Goal: Task Accomplishment & Management: Manage account settings

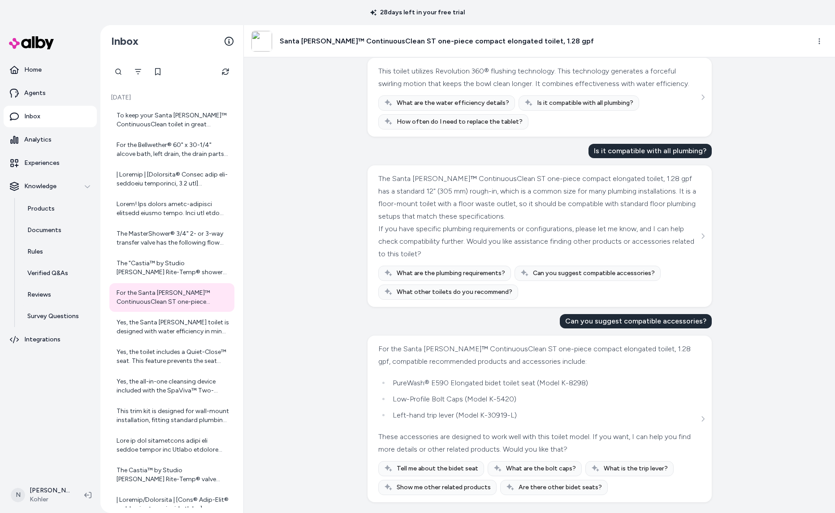
scroll to position [304, 0]
click at [219, 74] on button "Refresh" at bounding box center [225, 72] width 18 height 18
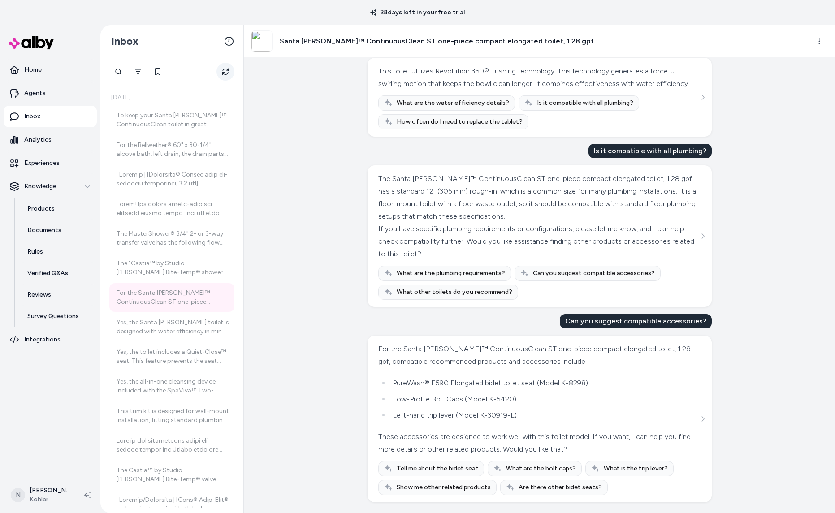
click at [219, 74] on button "Refresh" at bounding box center [225, 72] width 18 height 18
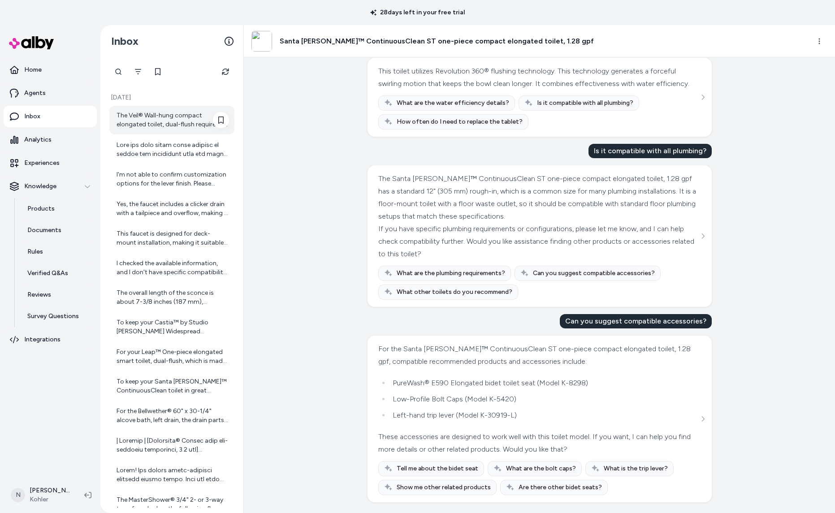
click at [142, 127] on div "The Veil® Wall-hung compact elongated toilet, dual-flush requires a KOHLER® in-…" at bounding box center [173, 120] width 112 height 18
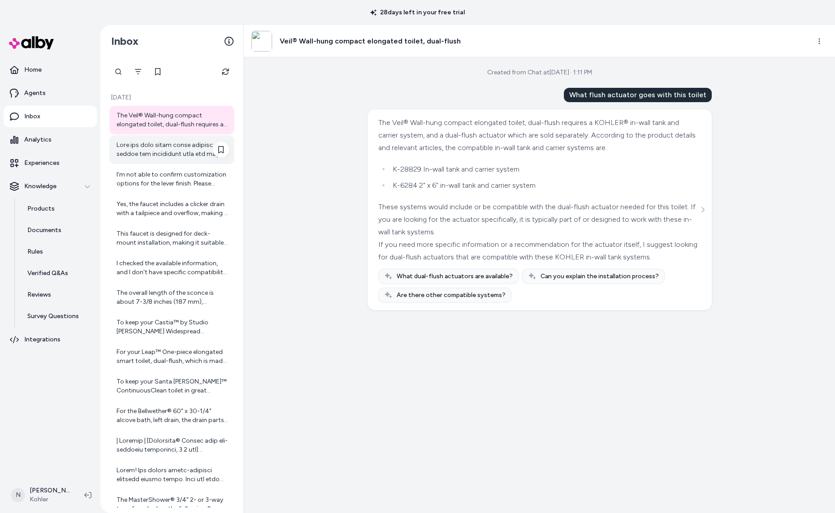
click at [139, 149] on div at bounding box center [173, 150] width 112 height 18
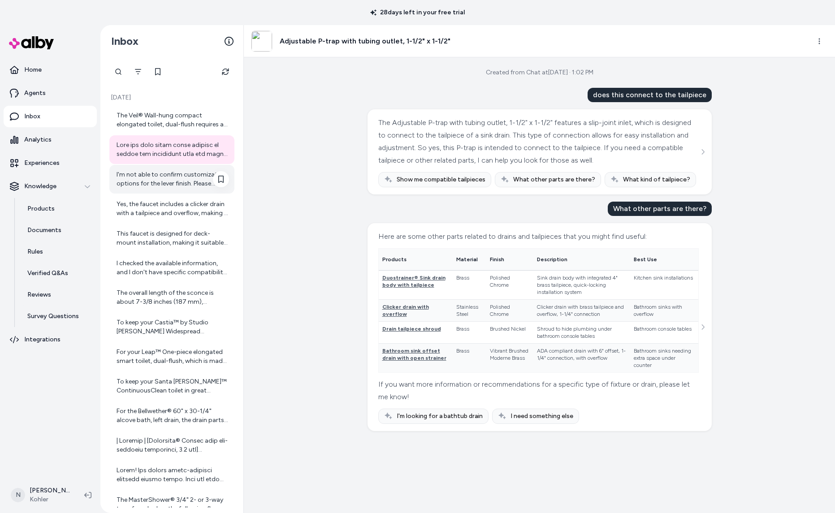
click at [144, 185] on div "I'm not able to confirm customization options for the lever finish. Please chec…" at bounding box center [173, 179] width 112 height 18
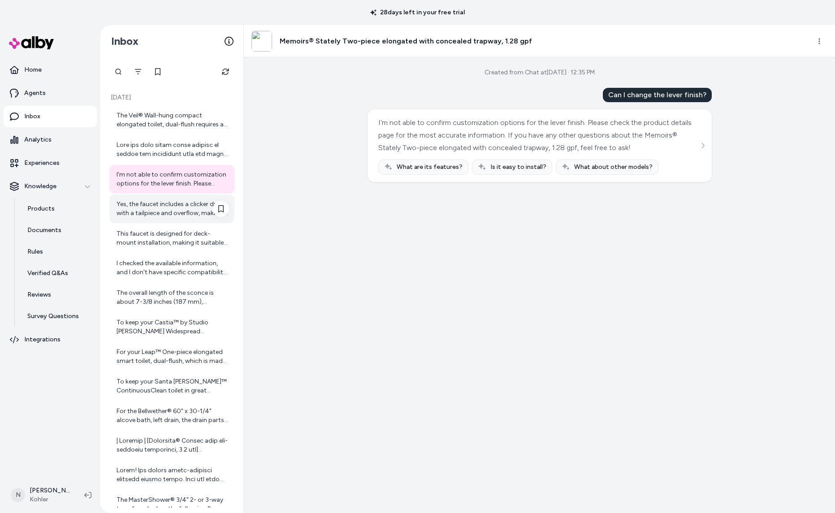
click at [143, 209] on div "Yes, the faucet includes a clicker drain with a tailpiece and overflow, making …" at bounding box center [173, 209] width 112 height 18
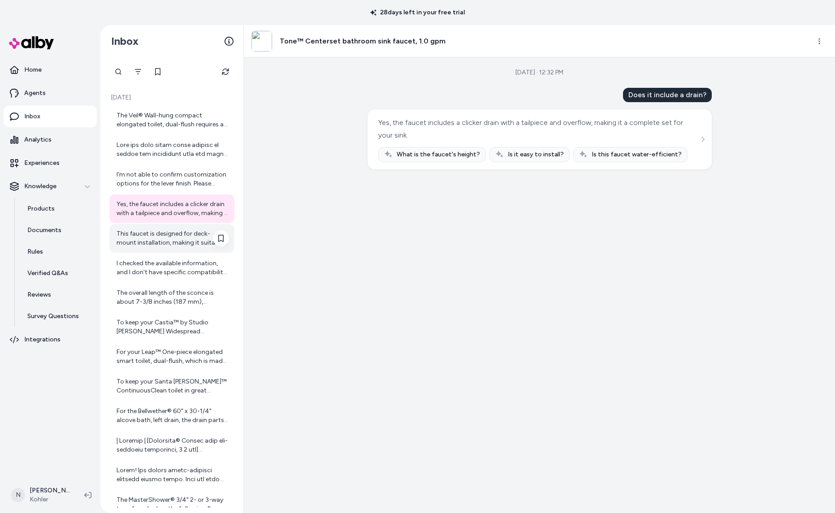
click at [157, 241] on div "This faucet is designed for deck-mount installation, making it suitable for mos…" at bounding box center [173, 238] width 112 height 18
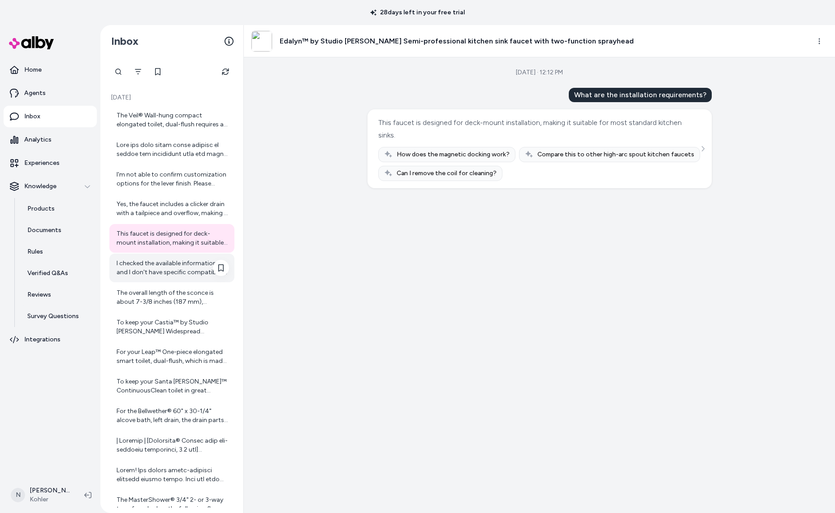
click at [168, 262] on div "I checked the available information, and I don't have specific compatibility de…" at bounding box center [173, 268] width 112 height 18
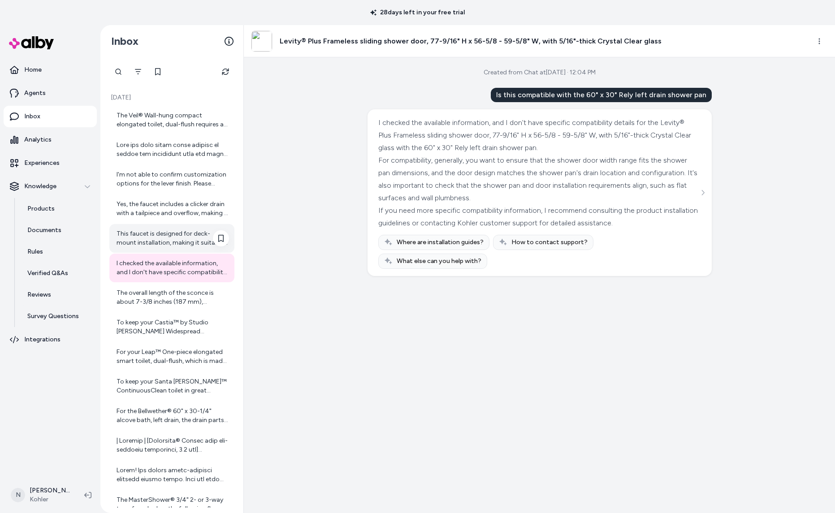
click at [168, 249] on div "This faucet is designed for deck-mount installation, making it suitable for mos…" at bounding box center [171, 238] width 125 height 29
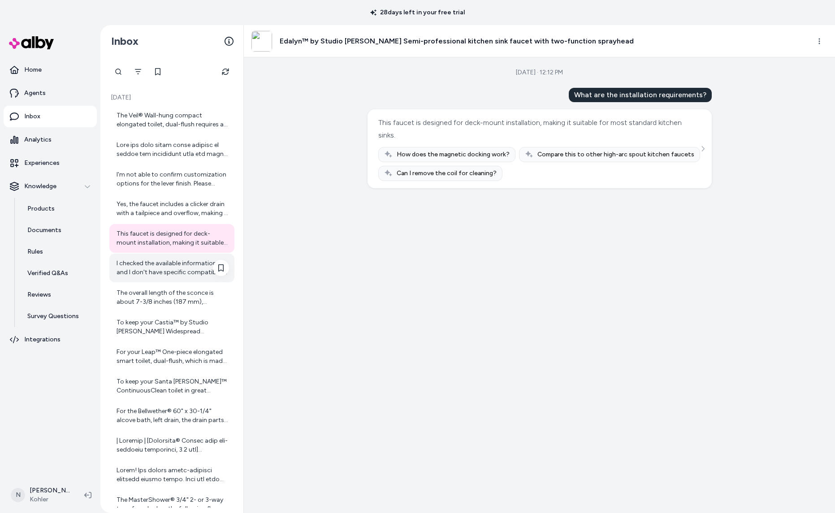
click at [169, 265] on div "I checked the available information, and I don't have specific compatibility de…" at bounding box center [173, 268] width 112 height 18
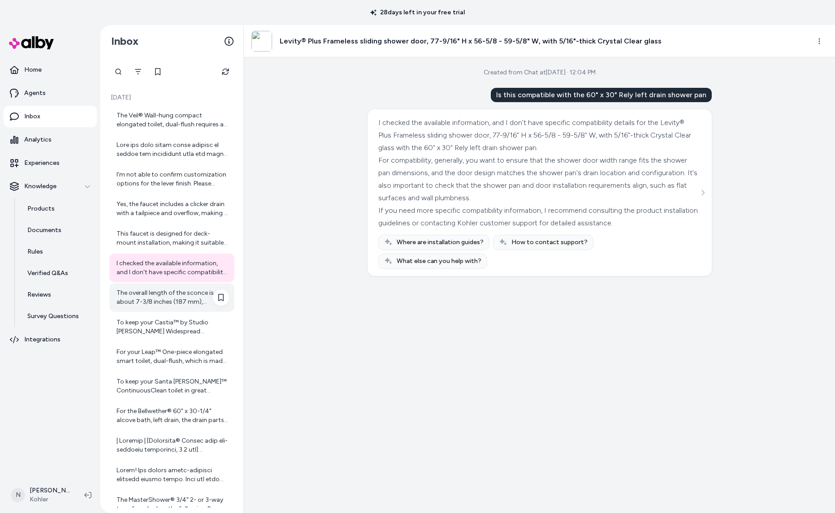
click at [160, 291] on div "The overall length of the sconce is about 7-3/8 inches (187 mm), providing a ba…" at bounding box center [173, 298] width 112 height 18
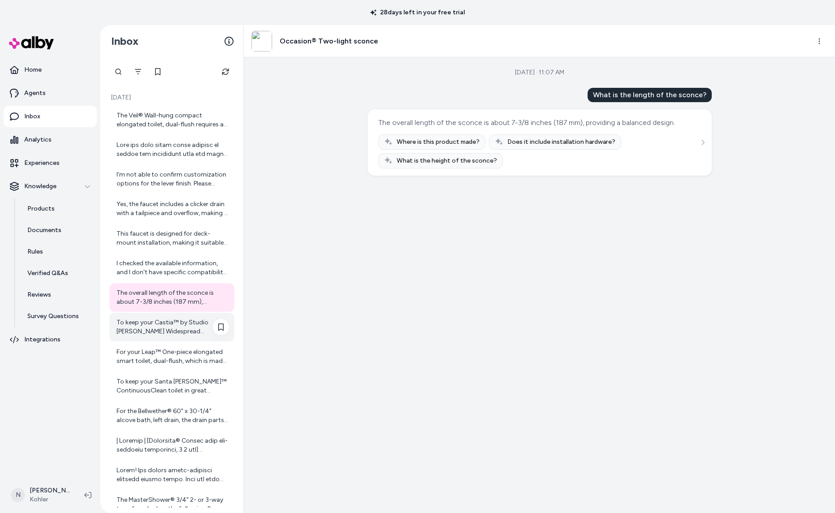
click at [163, 320] on div "To keep your Castia™ by Studio [PERSON_NAME] Widespread bathroom sink faucet cl…" at bounding box center [173, 327] width 112 height 18
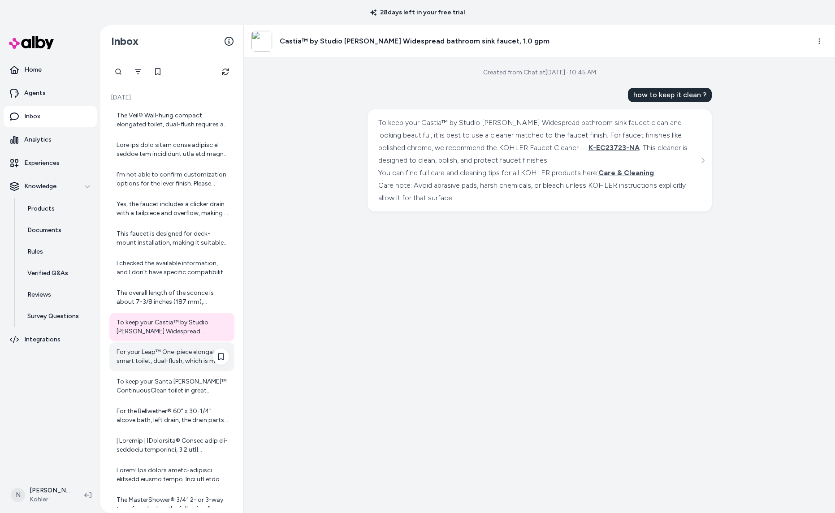
click at [169, 347] on div "For your Leap™ One-piece elongated smart toilet, dual-flush, which is made of v…" at bounding box center [171, 356] width 125 height 29
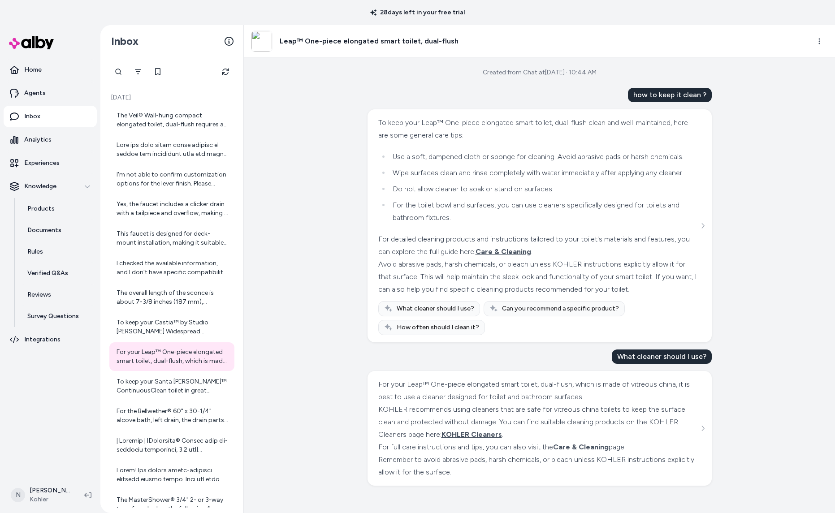
scroll to position [9, 0]
click at [148, 377] on div "To keep your Santa [PERSON_NAME]™ ContinuousClean toilet in great condition, yo…" at bounding box center [173, 386] width 112 height 18
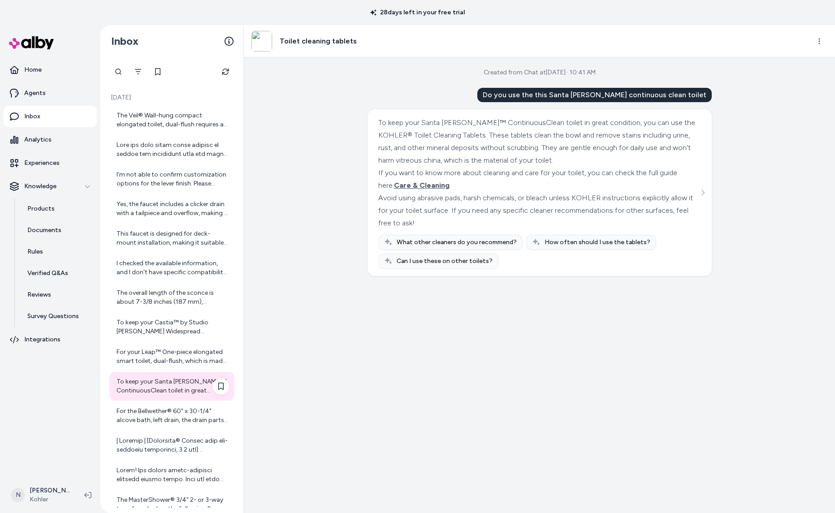
scroll to position [32, 0]
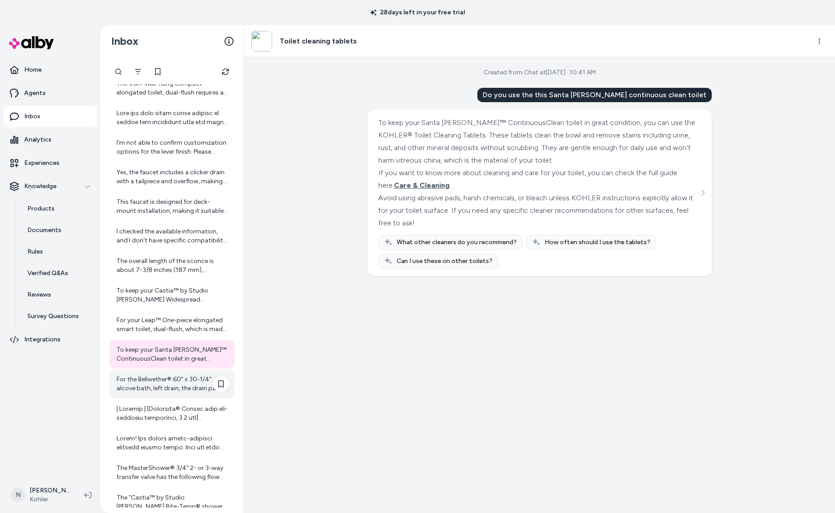
click at [155, 385] on div "For the Bellwether® 60" x 30-1/4" alcove bath, left drain, the drain parts are …" at bounding box center [173, 384] width 112 height 18
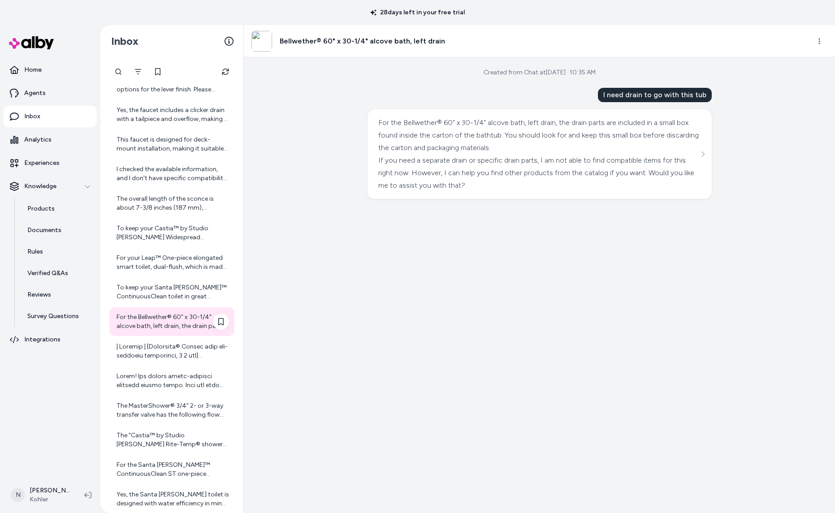
scroll to position [124, 0]
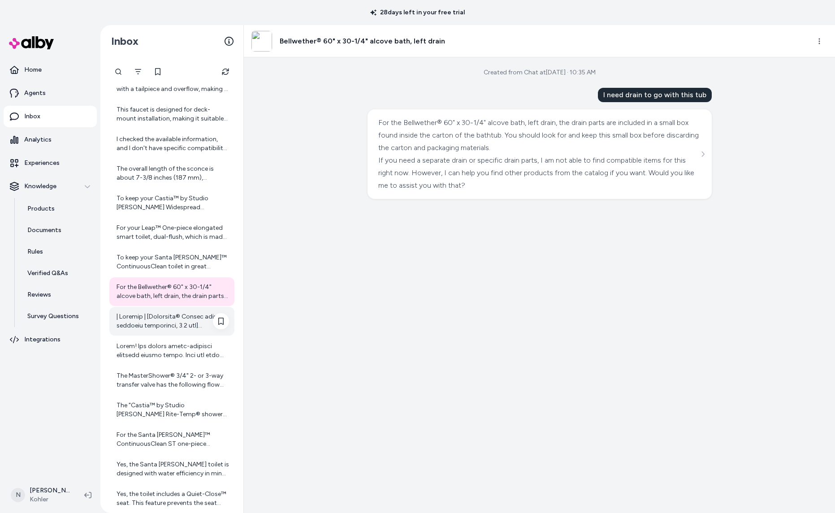
click at [176, 320] on div at bounding box center [173, 321] width 112 height 18
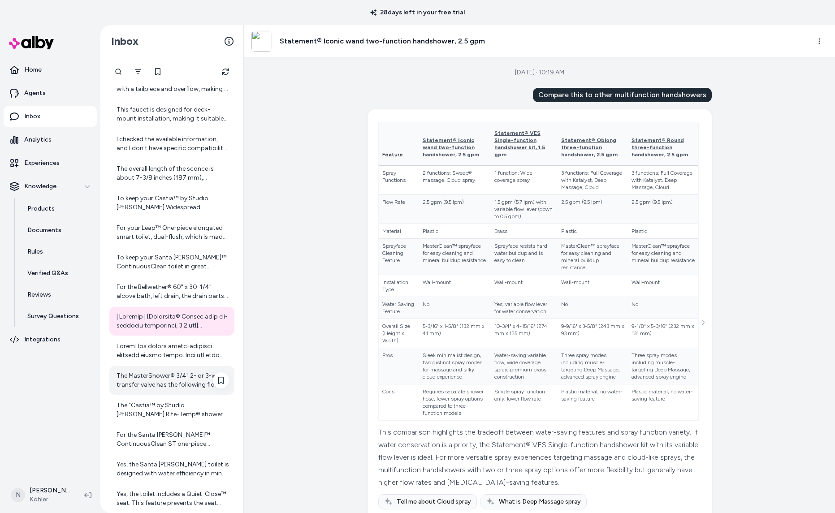
click at [175, 370] on div "The MasterShower® 3/4" 2- or 3-way transfer valve has the following flow rates:…" at bounding box center [171, 380] width 125 height 29
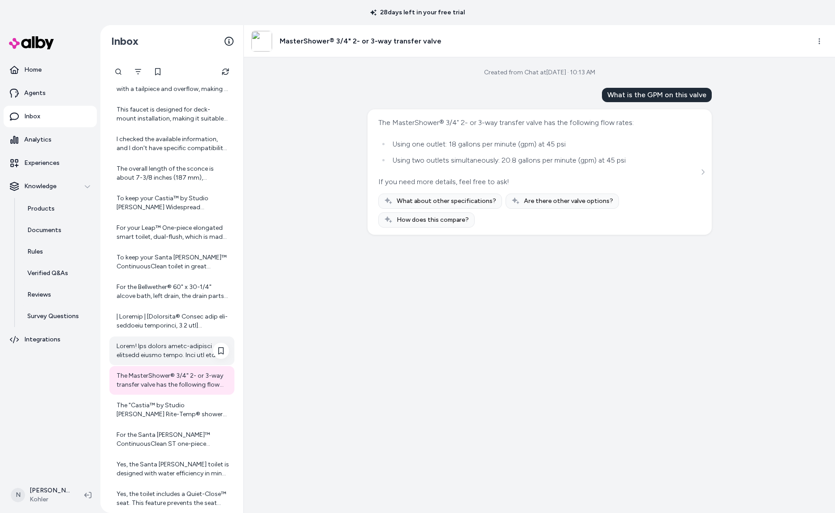
click at [187, 358] on div at bounding box center [173, 351] width 112 height 18
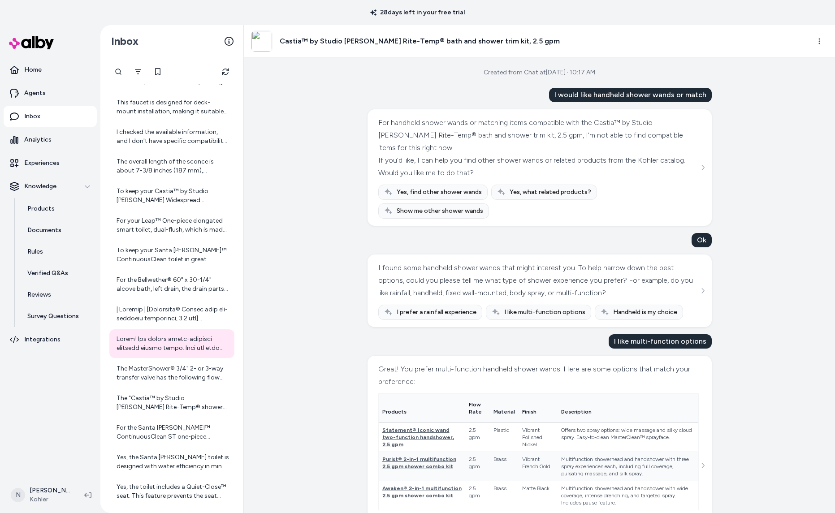
scroll to position [73, 0]
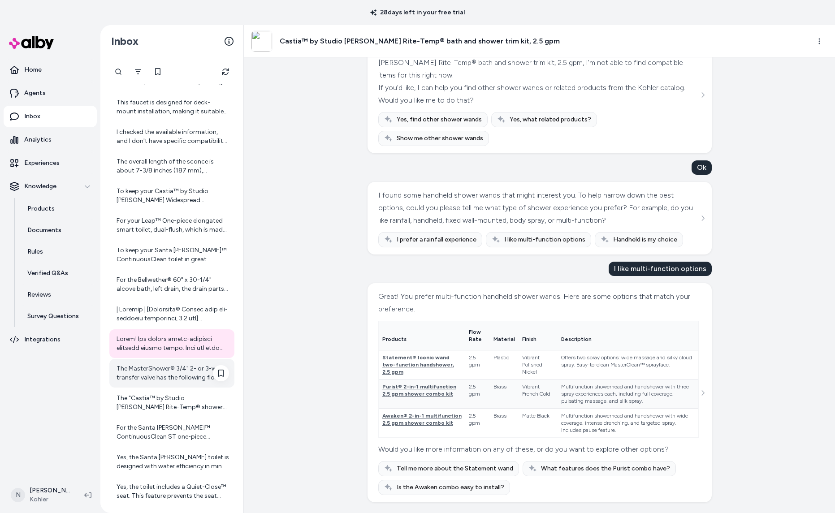
click at [148, 375] on div "The MasterShower® 3/4" 2- or 3-way transfer valve has the following flow rates:…" at bounding box center [173, 373] width 112 height 18
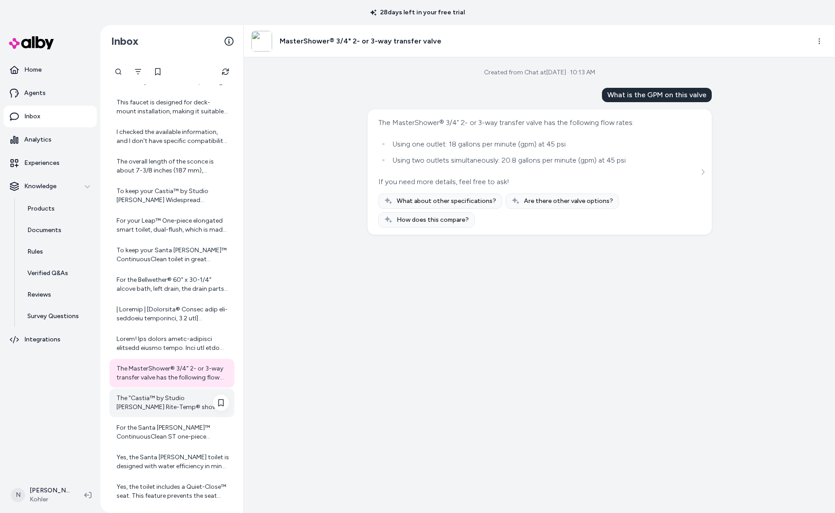
click at [153, 394] on div "The "Castia™ by Studio [PERSON_NAME] Rite-Temp® shower trim kit, 2.5 gpm" is co…" at bounding box center [173, 403] width 112 height 18
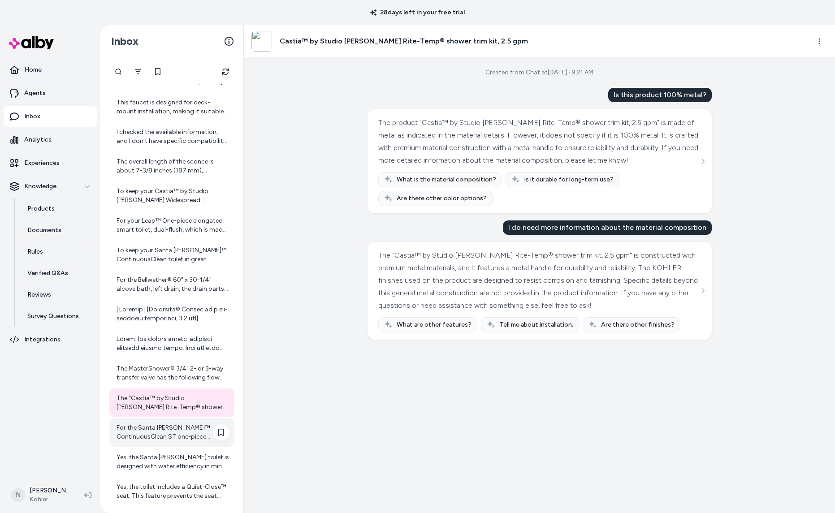
click at [159, 433] on div "For the Santa [PERSON_NAME]™ ContinuousClean ST one-piece compact elongated toi…" at bounding box center [173, 432] width 112 height 18
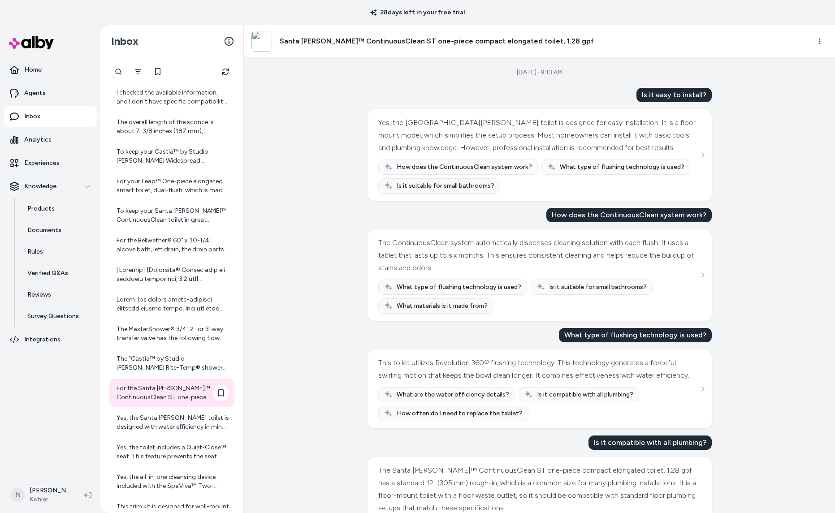
scroll to position [201, 0]
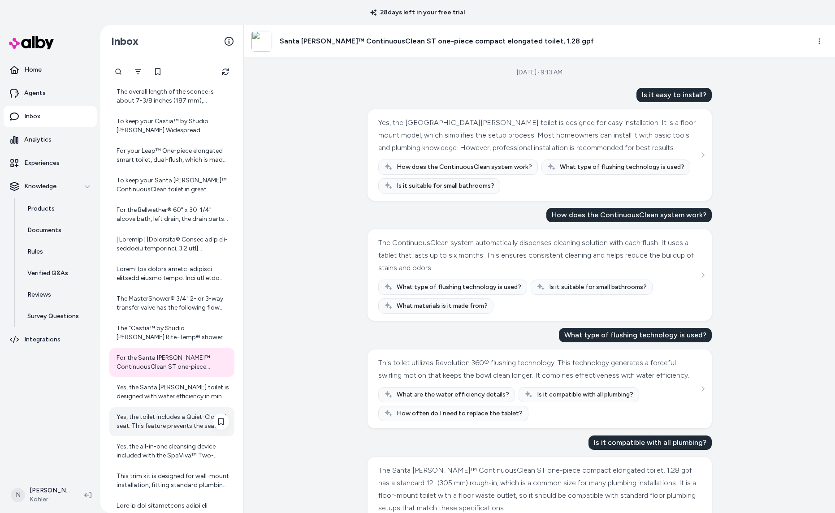
click at [159, 421] on div "Yes, the toilet includes a Quiet-Close™ seat. This feature prevents the seat fr…" at bounding box center [173, 422] width 112 height 18
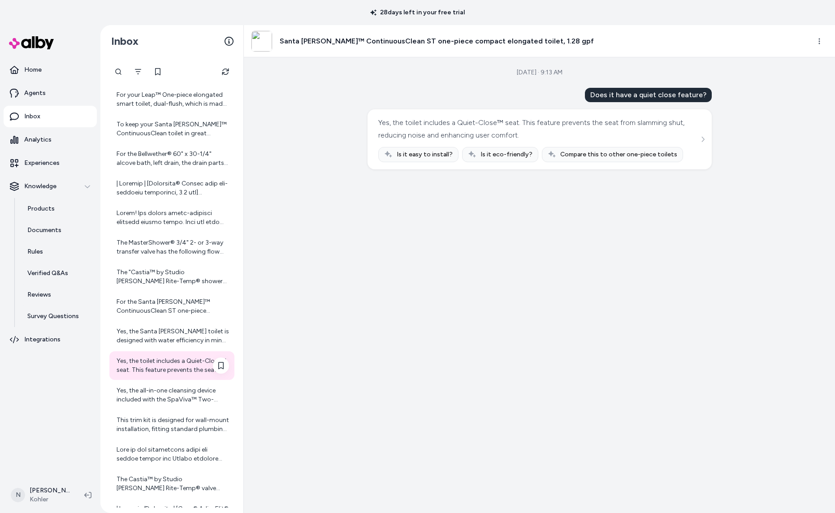
scroll to position [258, 0]
click at [160, 395] on div "Yes, the all-in-one cleansing device included with the SpaViva™ Two-function ha…" at bounding box center [173, 394] width 112 height 18
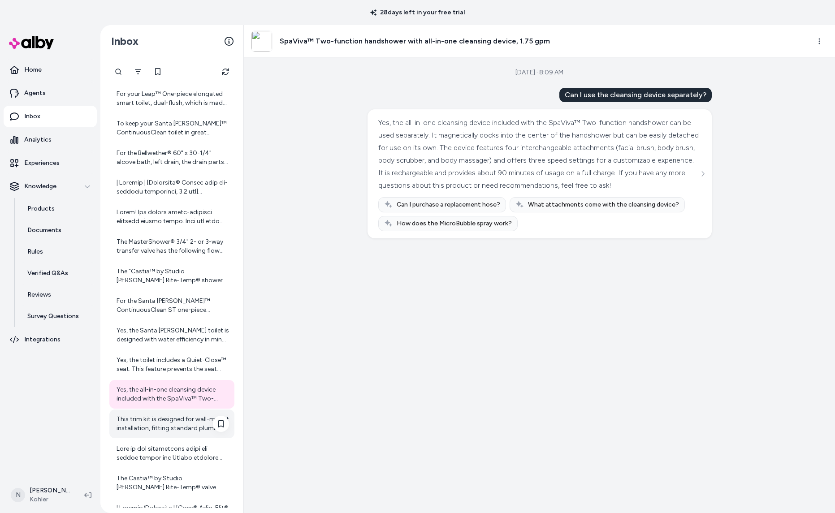
click at [173, 426] on div "This trim kit is designed for wall-mount installation, fitting standard plumbin…" at bounding box center [173, 424] width 112 height 18
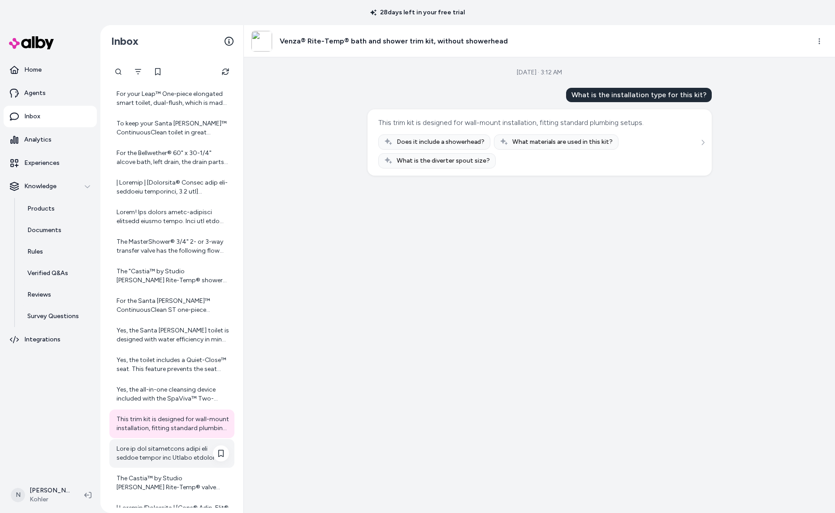
click at [170, 454] on div at bounding box center [173, 454] width 112 height 18
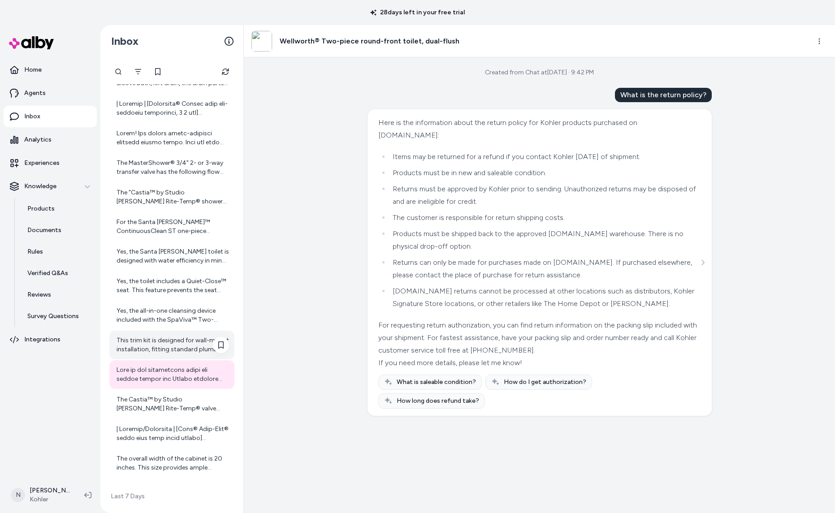
scroll to position [354, 0]
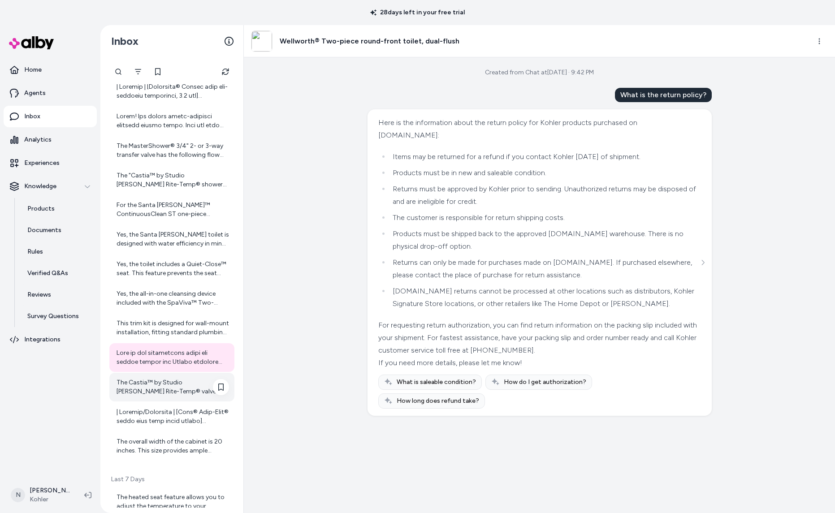
click at [168, 382] on div "The Castia™ by Studio [PERSON_NAME] Rite-Temp® valve trim is a wall-mount trim …" at bounding box center [173, 387] width 112 height 18
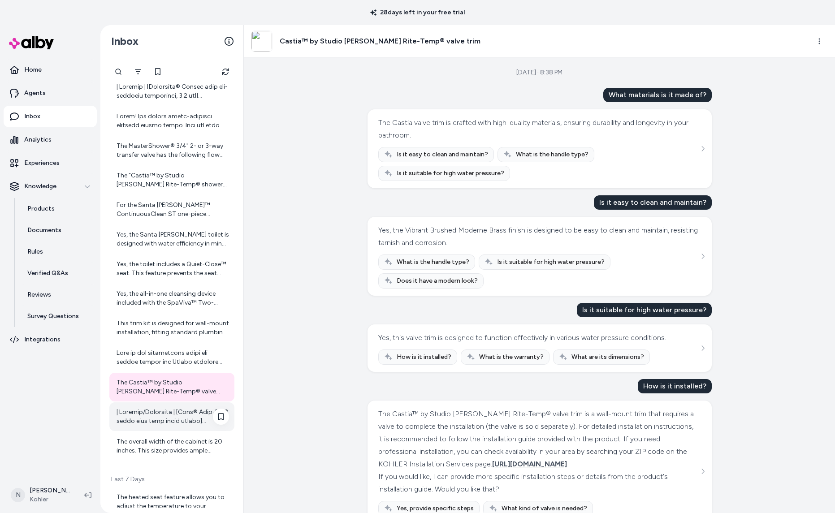
click at [160, 418] on div at bounding box center [173, 417] width 112 height 18
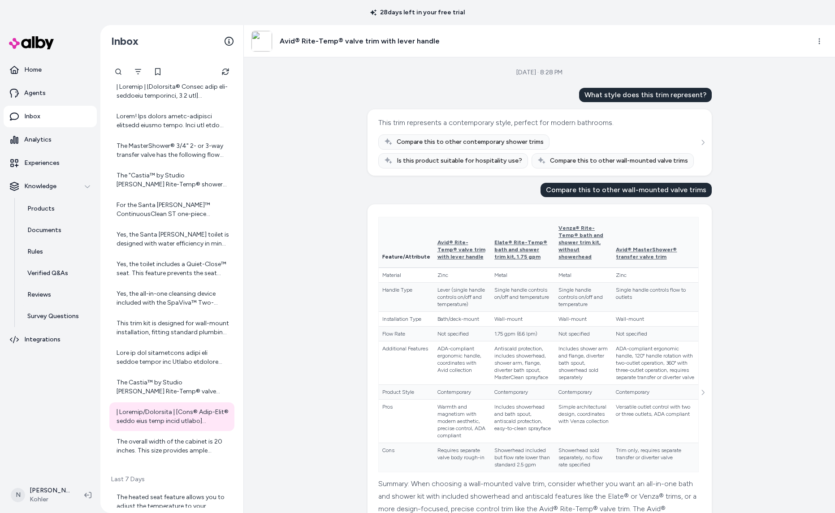
scroll to position [93, 0]
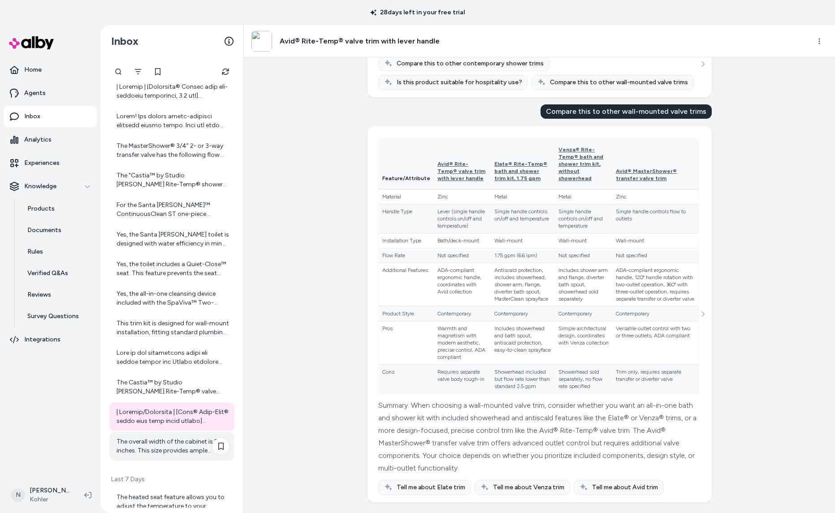
click at [165, 446] on div "The overall width of the cabinet is 20 inches. This size provides ample storage…" at bounding box center [173, 446] width 112 height 18
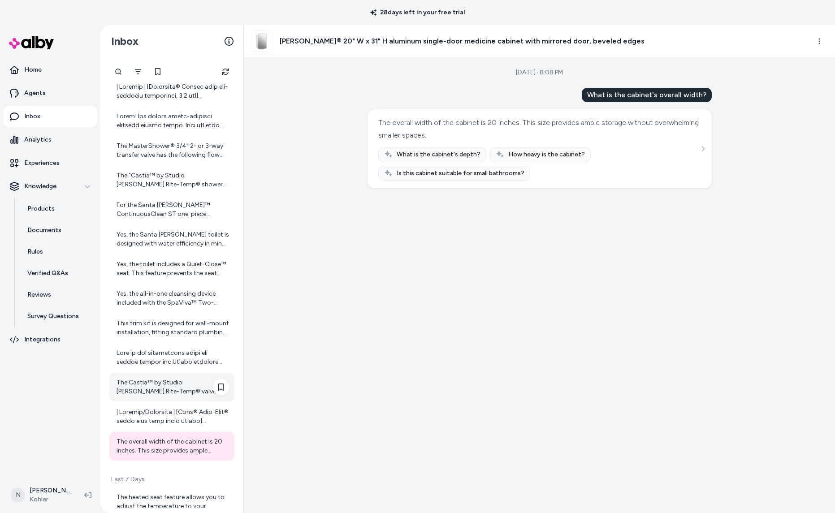
click at [164, 385] on div "The Castia™ by Studio [PERSON_NAME] Rite-Temp® valve trim is a wall-mount trim …" at bounding box center [173, 387] width 112 height 18
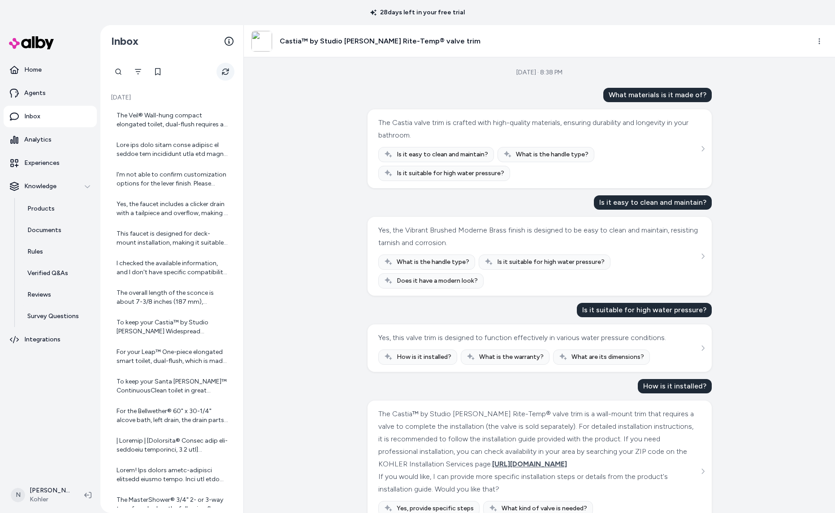
click at [224, 73] on icon "Refresh" at bounding box center [224, 71] width 9 height 9
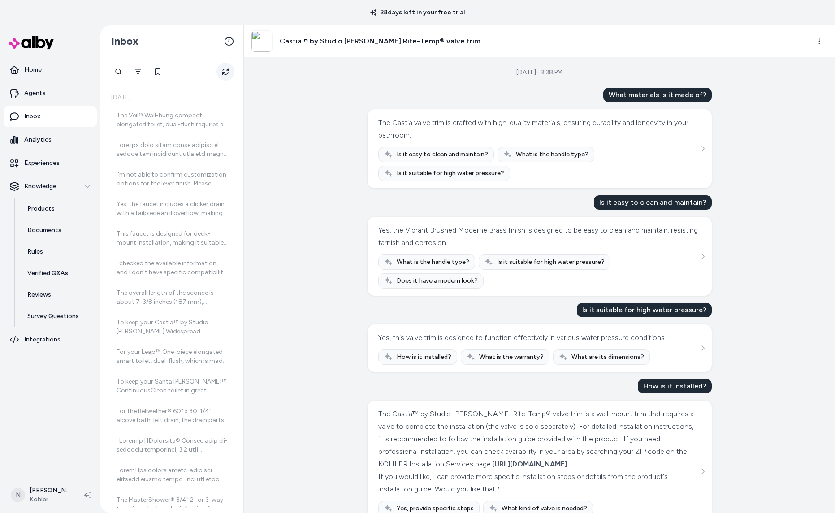
click at [224, 73] on icon "Refresh" at bounding box center [225, 71] width 7 height 7
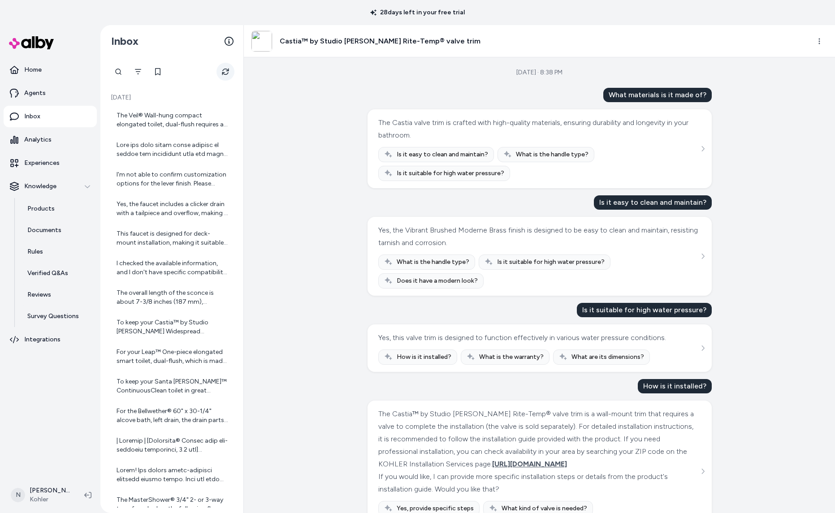
click at [218, 74] on button "Refresh" at bounding box center [225, 72] width 18 height 18
click at [44, 62] on link "Home" at bounding box center [50, 70] width 93 height 22
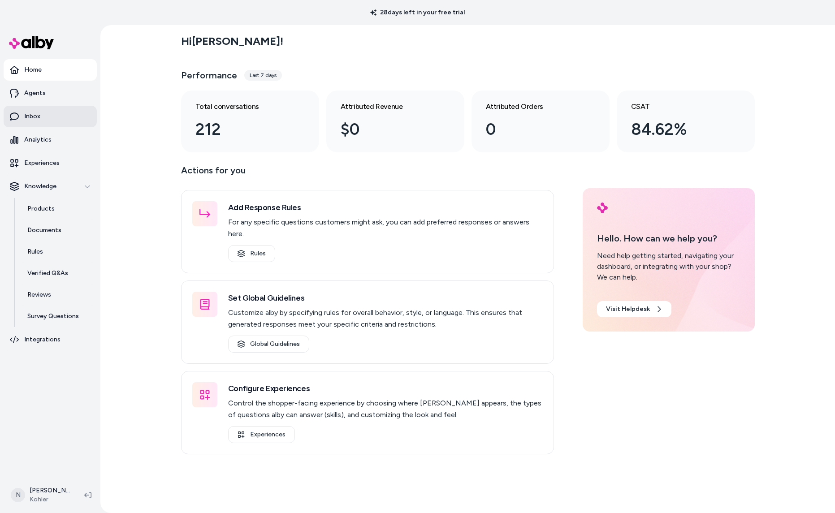
click at [47, 115] on link "Inbox" at bounding box center [50, 117] width 93 height 22
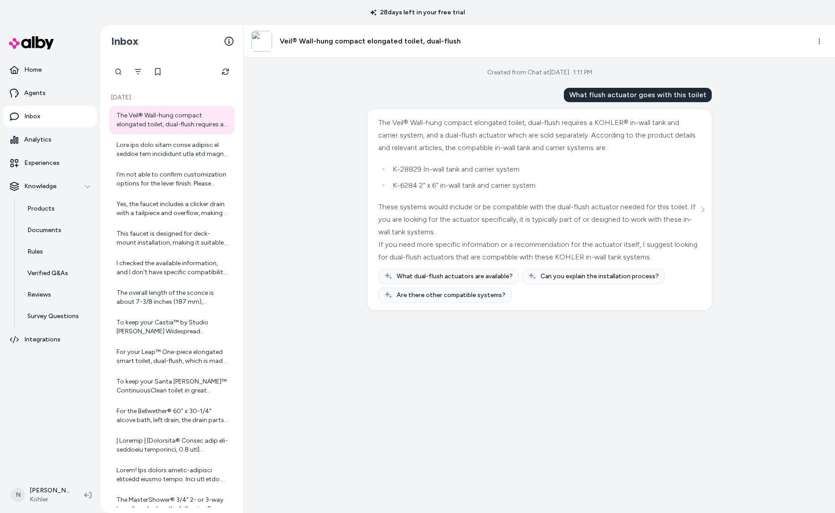
click at [379, 47] on div "Veil® Wall-hung compact elongated toilet, dual-flush" at bounding box center [356, 41] width 210 height 22
click at [213, 74] on div at bounding box center [171, 72] width 125 height 18
click at [231, 73] on button "Refresh" at bounding box center [225, 72] width 18 height 18
click at [223, 71] on icon "Refresh" at bounding box center [225, 71] width 7 height 7
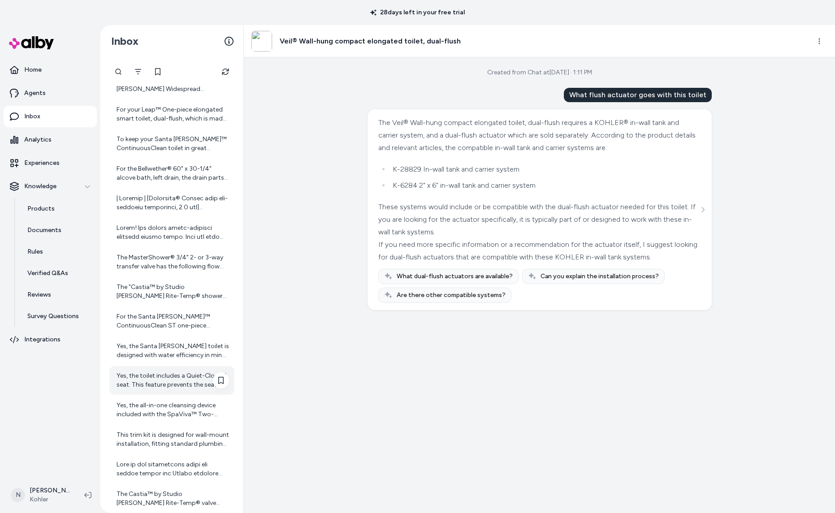
scroll to position [421, 0]
